Goal: Task Accomplishment & Management: Complete application form

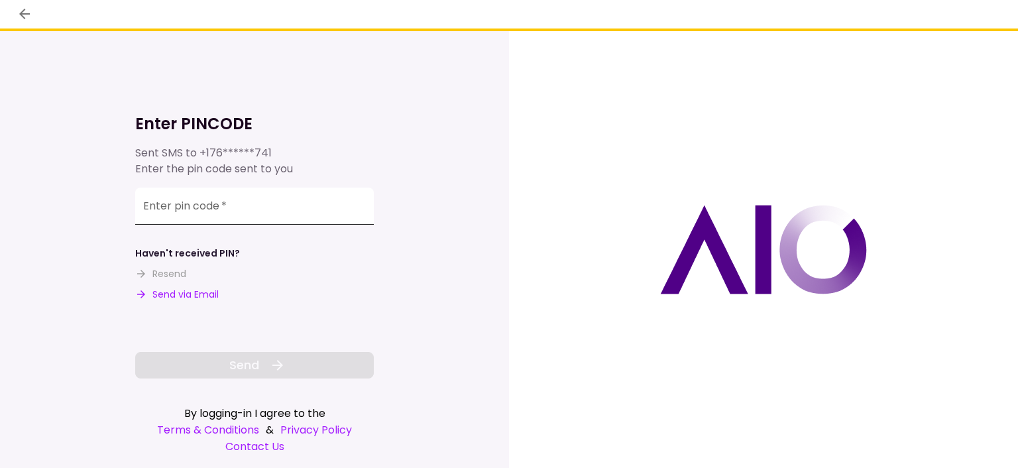
click at [199, 206] on input "Enter pin code   *" at bounding box center [254, 206] width 239 height 37
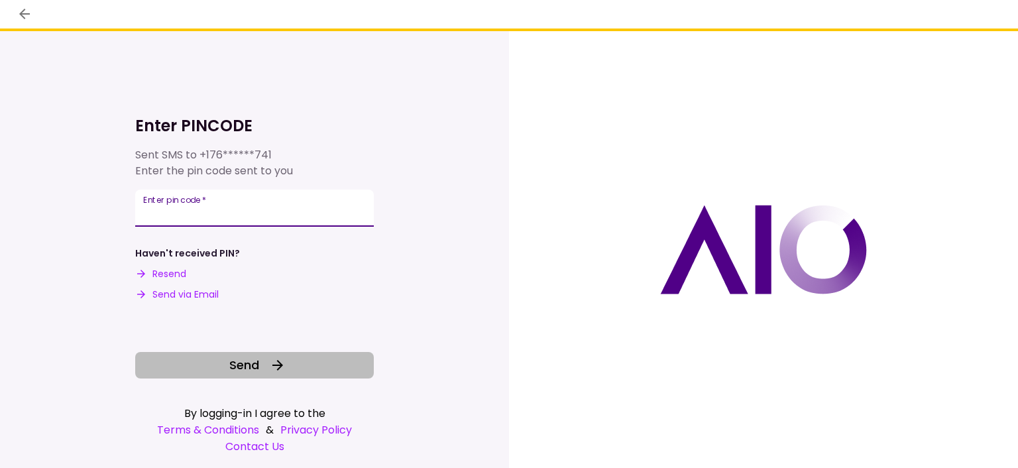
type input "******"
click at [243, 367] on span "Send" at bounding box center [244, 365] width 30 height 18
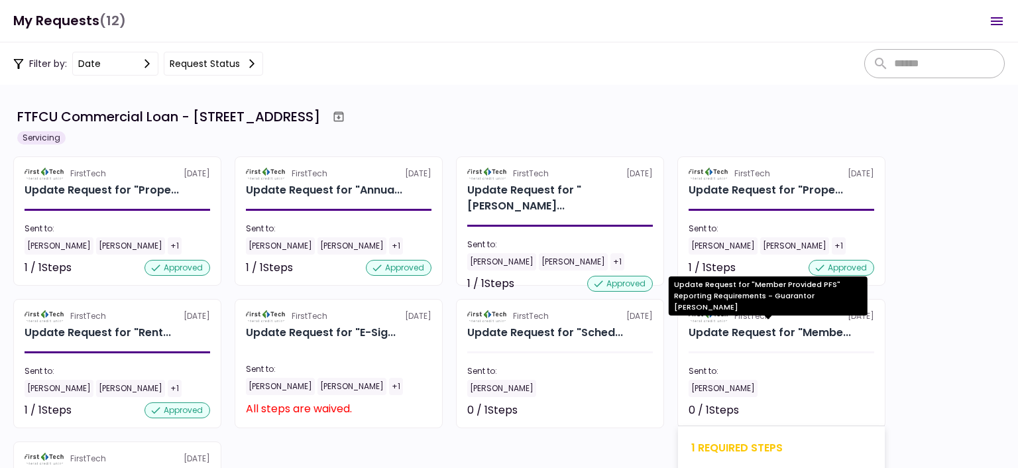
click at [723, 337] on div "Update Request for "Membe..." at bounding box center [770, 333] width 162 height 16
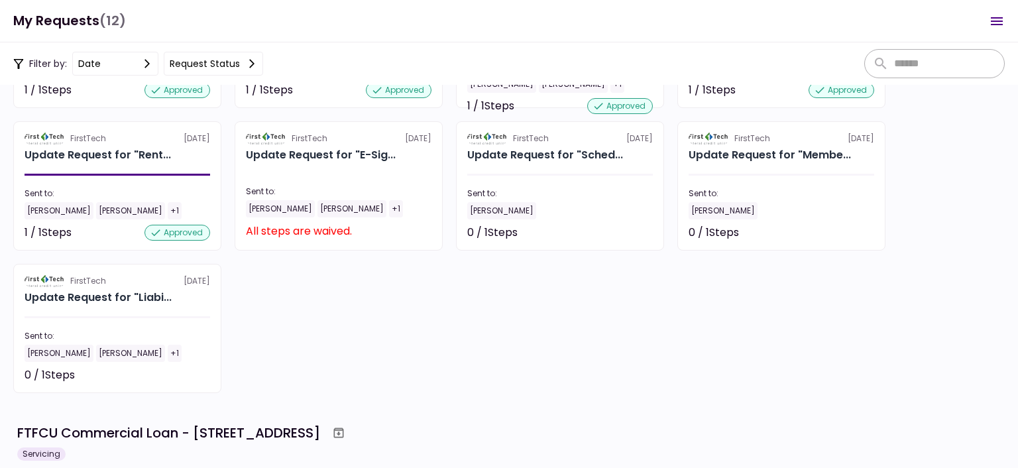
scroll to position [178, 0]
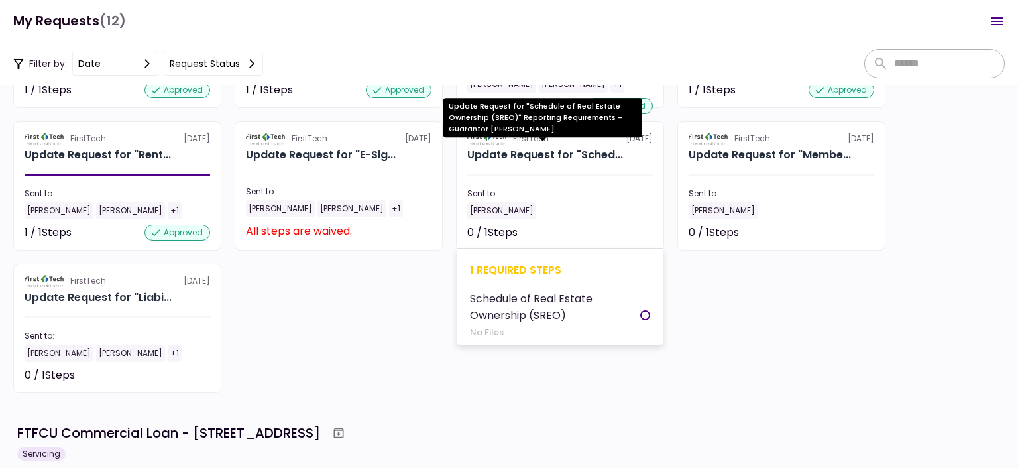
click at [522, 157] on div "Update Request for "Sched..." at bounding box center [545, 155] width 156 height 16
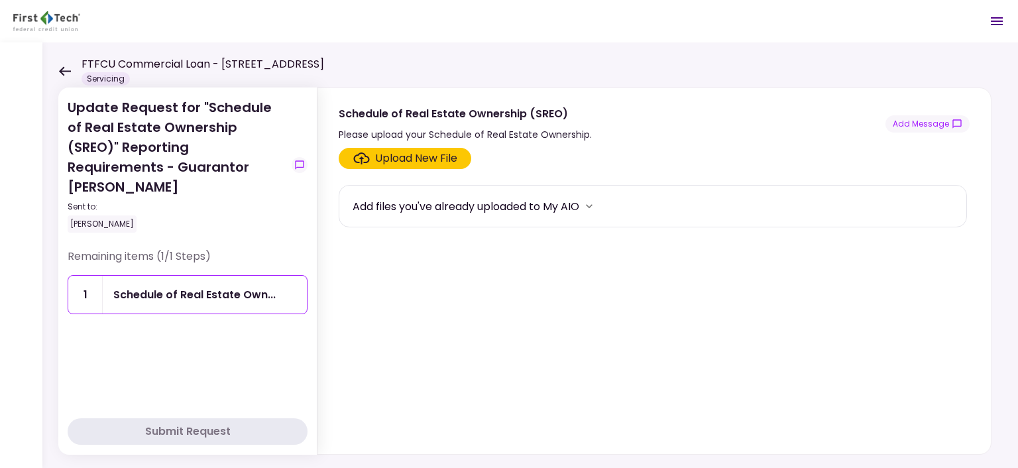
click at [401, 162] on div "Upload New File" at bounding box center [416, 158] width 82 height 16
click at [0, 0] on input "Upload New File" at bounding box center [0, 0] width 0 height 0
click at [182, 286] on div "Schedule of Real Estate Own..." at bounding box center [194, 294] width 162 height 17
click at [59, 69] on icon at bounding box center [64, 71] width 13 height 10
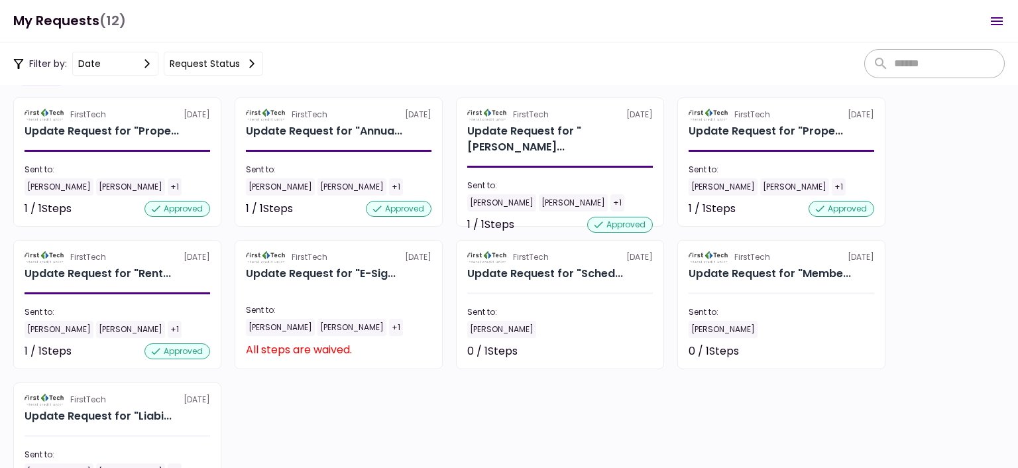
scroll to position [178, 0]
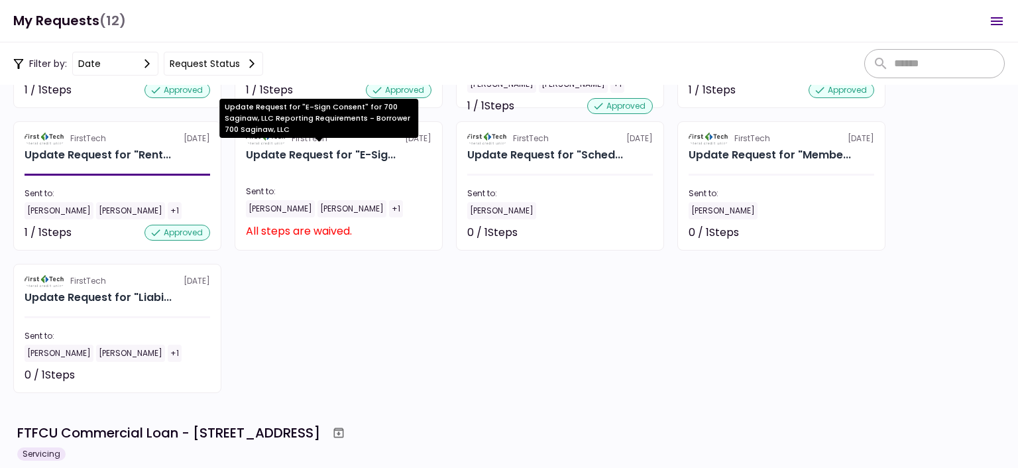
click at [292, 157] on div "Update Request for "E-Sig..." at bounding box center [321, 155] width 150 height 16
